Goal: Communication & Community: Answer question/provide support

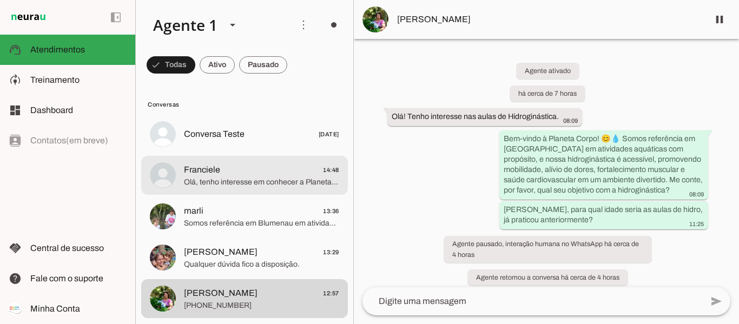
click at [266, 186] on span "Olá, tenho interesse em conhecer a Planeta Corpo" at bounding box center [261, 182] width 155 height 11
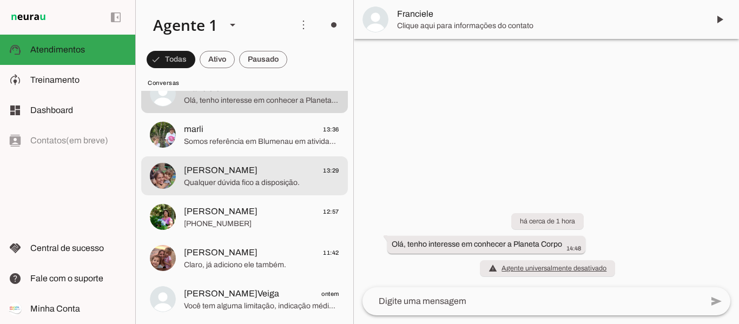
scroll to position [108, 0]
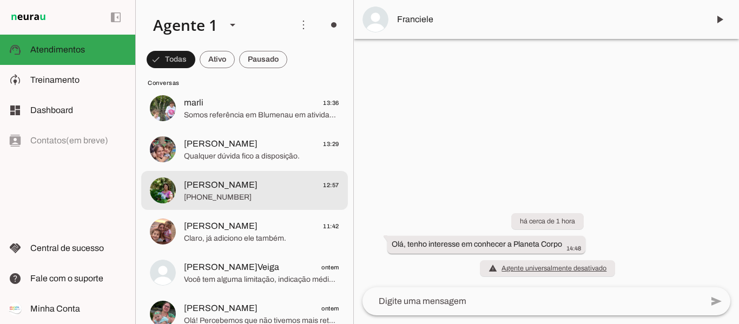
click at [272, 199] on span "[PHONE_NUMBER]" at bounding box center [261, 197] width 155 height 11
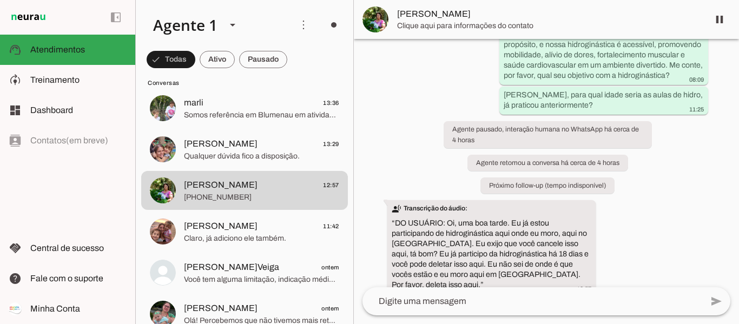
scroll to position [165, 0]
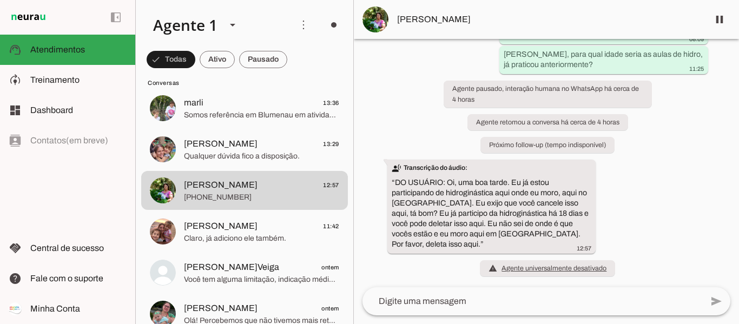
click at [141, 171] on button "[PERSON_NAME] 12:57 [PHONE_NUMBER]" at bounding box center [244, 190] width 207 height 39
click at [542, 300] on textarea at bounding box center [532, 301] width 340 height 13
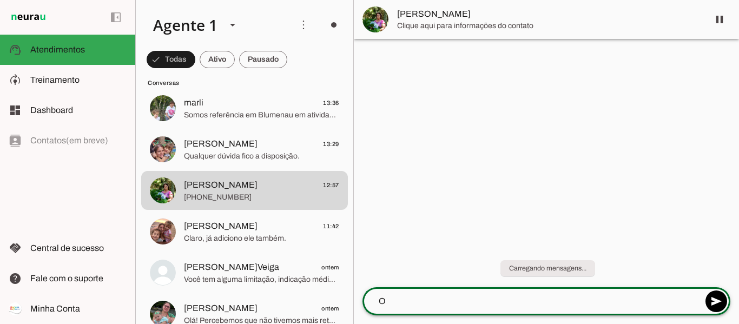
scroll to position [0, 0]
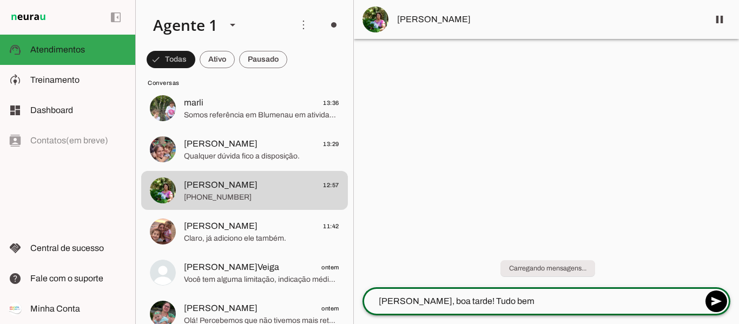
type textarea "[PERSON_NAME], boa tarde! Tudo bem?"
type textarea "Peço desculpas, recebemos seu contato buscando informações para hidro"
